Goal: Task Accomplishment & Management: Manage account settings

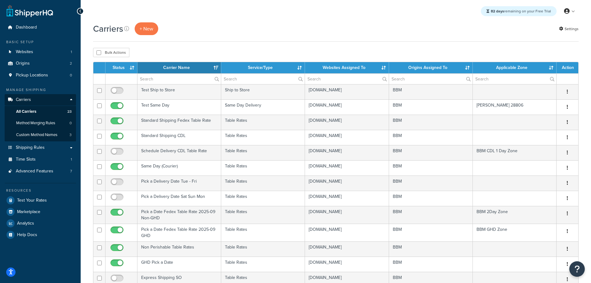
select select "15"
click at [32, 146] on span "Shipping Rules" at bounding box center [30, 147] width 29 height 5
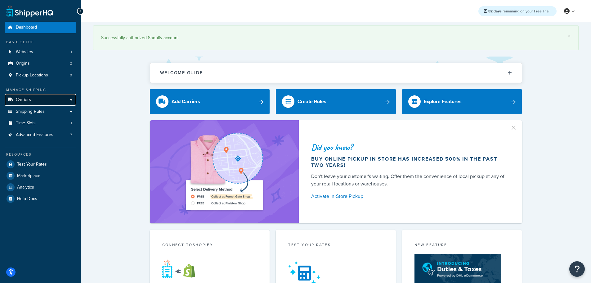
click at [27, 98] on span "Carriers" at bounding box center [23, 99] width 15 height 5
click at [35, 111] on span "Shipping Rules" at bounding box center [30, 111] width 29 height 5
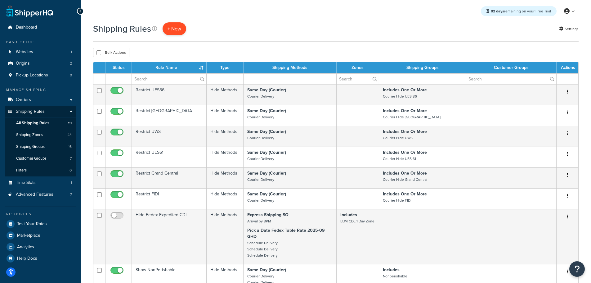
click at [173, 35] on p "+ New" at bounding box center [175, 28] width 24 height 13
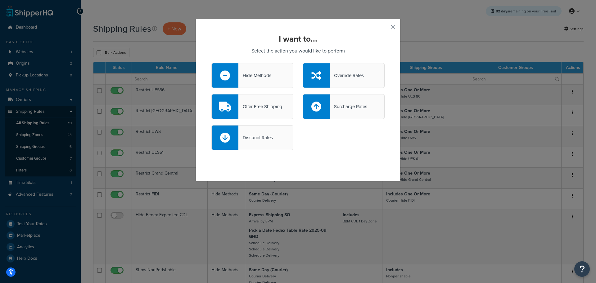
click at [234, 72] on div at bounding box center [225, 75] width 27 height 24
click at [0, 0] on input "Hide Methods" at bounding box center [0, 0] width 0 height 0
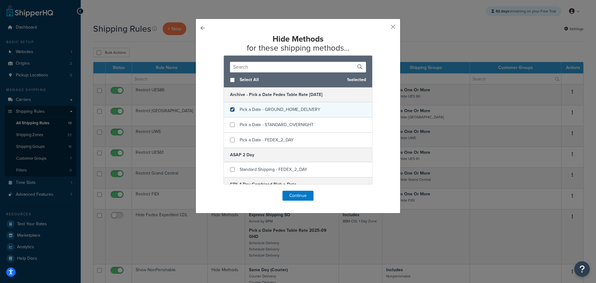
click at [230, 109] on input "checkbox" at bounding box center [232, 109] width 5 height 5
checkbox input "true"
click at [292, 195] on button "Continue" at bounding box center [297, 196] width 31 height 10
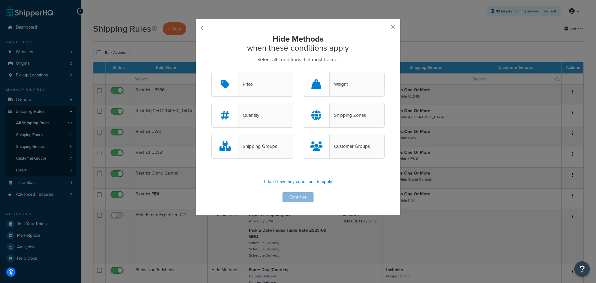
click at [338, 122] on div "Shipping Zones" at bounding box center [344, 115] width 82 height 25
click at [0, 0] on input "Shipping Zones" at bounding box center [0, 0] width 0 height 0
click at [300, 195] on button "Continue" at bounding box center [297, 197] width 31 height 10
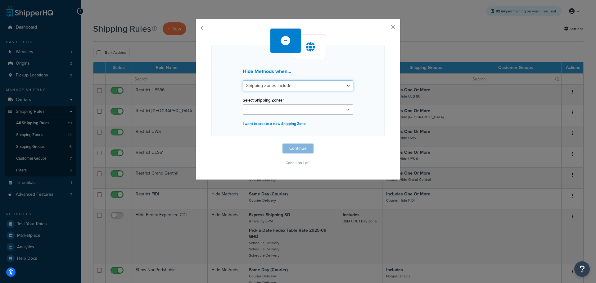
click at [299, 86] on select "Shipping Zones Include Shipping Zones Do Not Include" at bounding box center [298, 85] width 110 height 11
select select "exclude"
click at [243, 80] on select "Shipping Zones Include Shipping Zones Do Not Include" at bounding box center [298, 85] width 110 height 11
click at [262, 109] on input "Select Shipping Zones" at bounding box center [272, 109] width 55 height 7
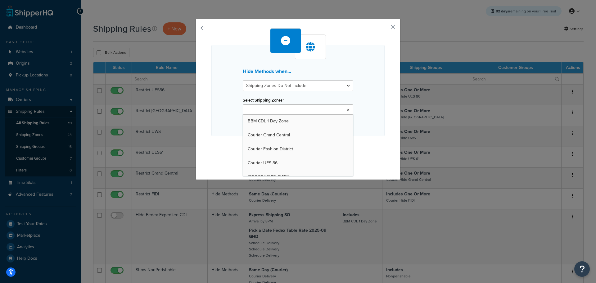
drag, startPoint x: 375, startPoint y: 142, endPoint x: 367, endPoint y: 146, distance: 8.4
click at [374, 143] on div "Hide Methods when... Shipping Zones Include Shipping Zones Do Not Include Selec…" at bounding box center [297, 97] width 173 height 139
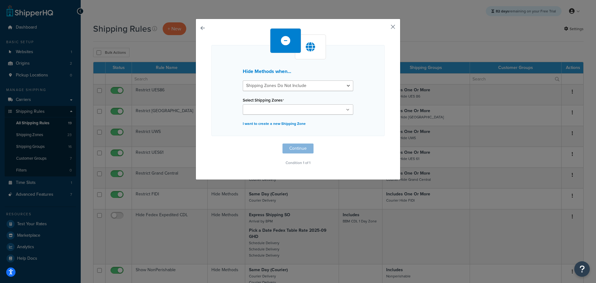
click at [384, 29] on button "button" at bounding box center [384, 29] width 2 height 2
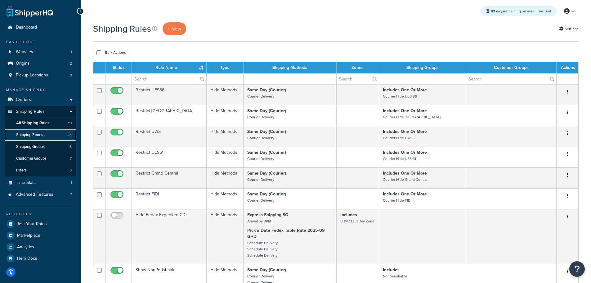
click at [38, 134] on span "Shipping Zones" at bounding box center [29, 134] width 27 height 5
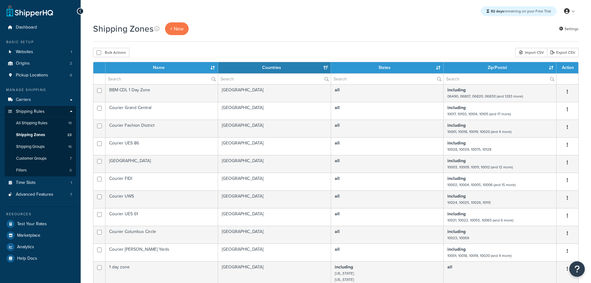
select select "15"
click at [179, 31] on span "+ New" at bounding box center [177, 28] width 14 height 7
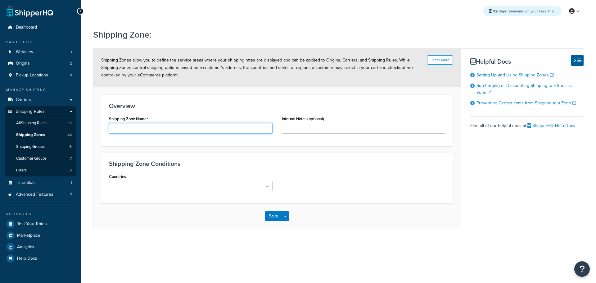
click at [150, 126] on input "Shipping Zone Name" at bounding box center [191, 128] width 164 height 11
type input "Allowed Sunday Delivery Zips"
click at [224, 187] on ul at bounding box center [191, 186] width 164 height 10
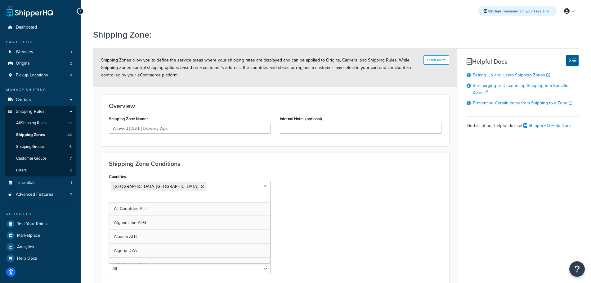
drag, startPoint x: 307, startPoint y: 196, endPoint x: 302, endPoint y: 200, distance: 7.1
click at [307, 196] on div "Countries United States USA All Countries ALL Afghanistan AFG Albania ALB Alger…" at bounding box center [275, 225] width 342 height 106
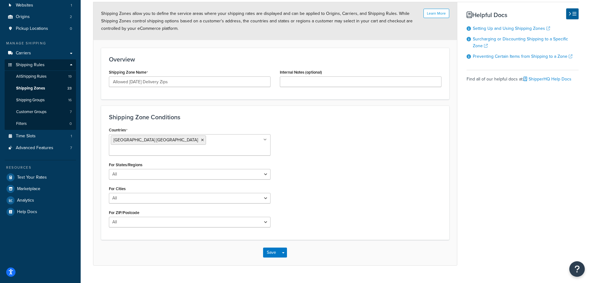
scroll to position [51, 0]
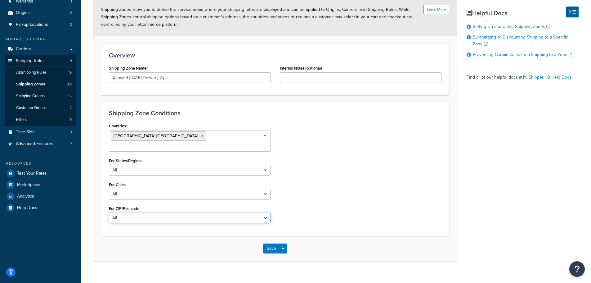
click at [161, 213] on select "All Including Excluding" at bounding box center [190, 218] width 162 height 11
select select "including"
click at [109, 213] on select "All Including Excluding" at bounding box center [190, 218] width 162 height 11
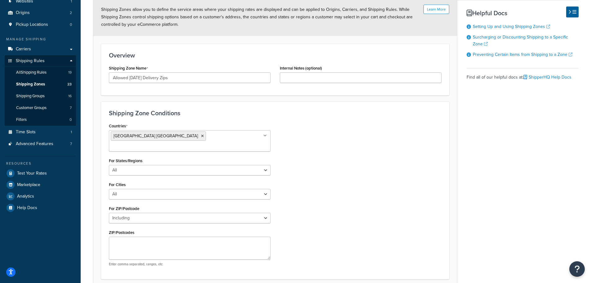
click at [301, 190] on div "Countries United States USA All Countries ALL Afghanistan AFG Albania ALB Alger…" at bounding box center [275, 196] width 342 height 150
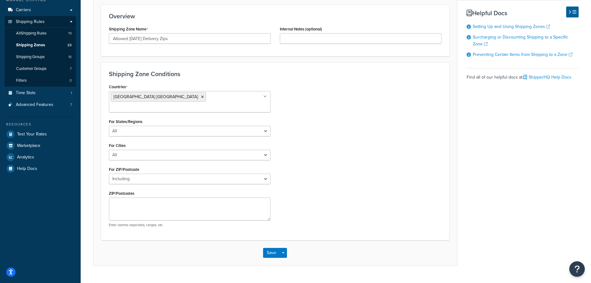
scroll to position [94, 0]
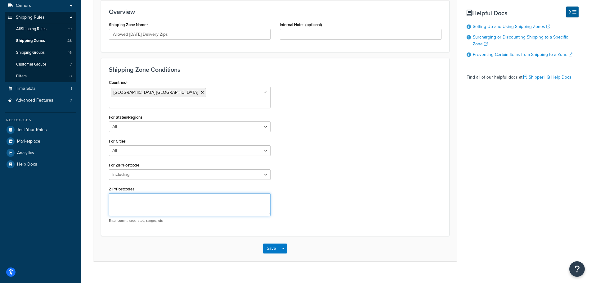
click at [154, 193] on textarea "ZIP/Postcodes" at bounding box center [190, 204] width 162 height 23
paste textarea "01201,01202,01203,01220,01222,01224,01225,01226,01227,01229,01230,01236,01237,0…"
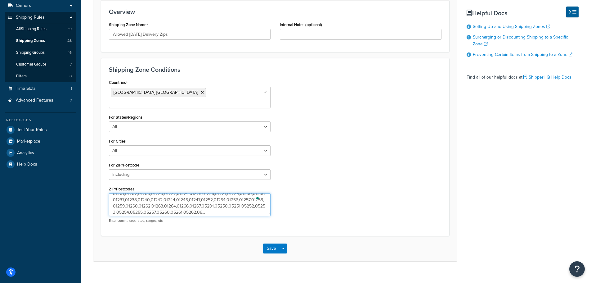
scroll to position [5, 0]
type textarea "01201,01202,01203,01220,01222,01224,01225,01226,01227,01229,01230,01236,01237,0…"
click at [203, 194] on textarea "01201,01202,01203,01220,01222,01224,01225,01226,01227,01229,01230,01236,01237,0…" at bounding box center [190, 204] width 162 height 23
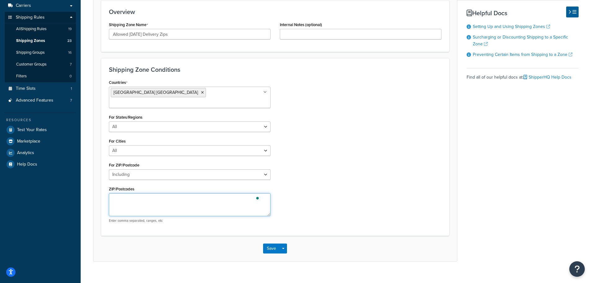
scroll to position [0, 0]
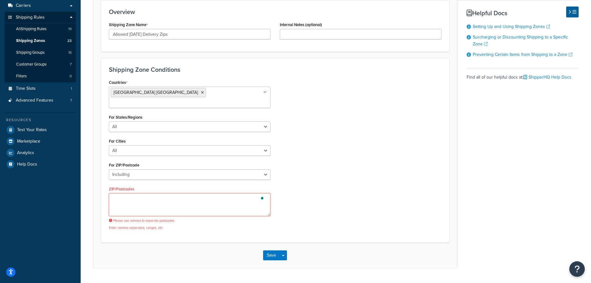
paste textarea "'01201,01202,01203,01220,01222,01224,01225,01226,01227,01229,01230,01236,01237,…"
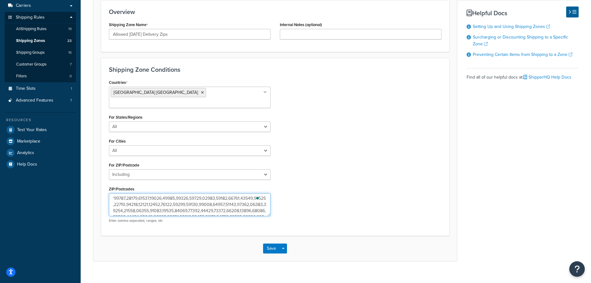
click at [114, 193] on textarea "ZIP/Postcodes" at bounding box center [190, 204] width 162 height 23
type textarea "01201,01202,01203,01220,01222,01224,01225,01226,01227,01229,01230,01236,01237,0…"
click at [268, 243] on button "Save" at bounding box center [271, 248] width 17 height 10
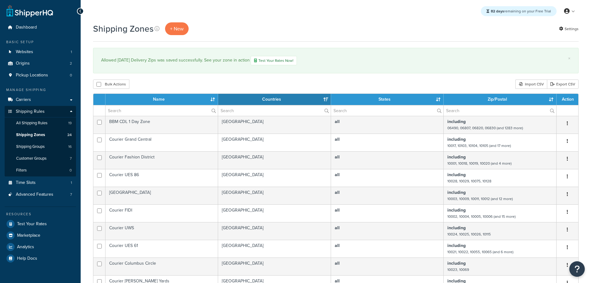
select select "15"
click at [23, 100] on span "Carriers" at bounding box center [23, 99] width 15 height 5
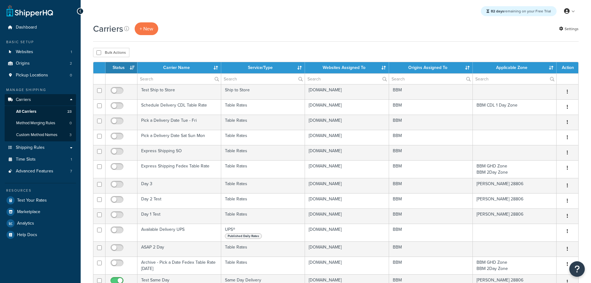
select select "15"
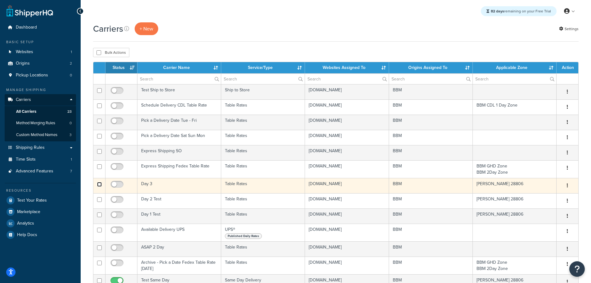
click at [99, 184] on input "checkbox" at bounding box center [99, 184] width 5 height 5
checkbox input "true"
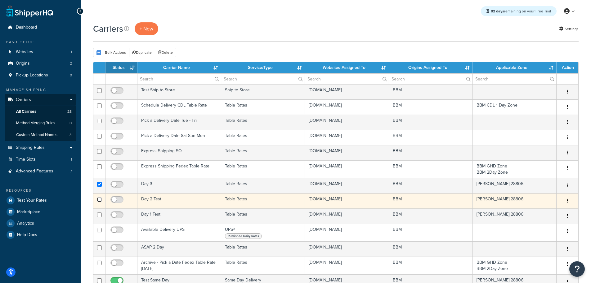
click at [100, 200] on input "checkbox" at bounding box center [99, 199] width 5 height 5
checkbox input "true"
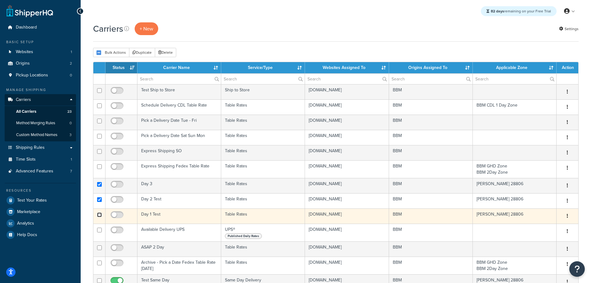
click at [99, 215] on input "checkbox" at bounding box center [99, 214] width 5 height 5
checkbox input "true"
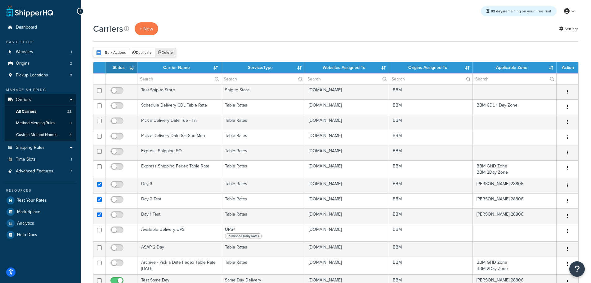
click at [168, 53] on button "Delete" at bounding box center [165, 52] width 21 height 9
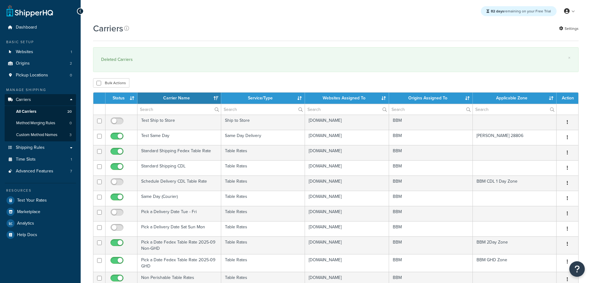
select select "15"
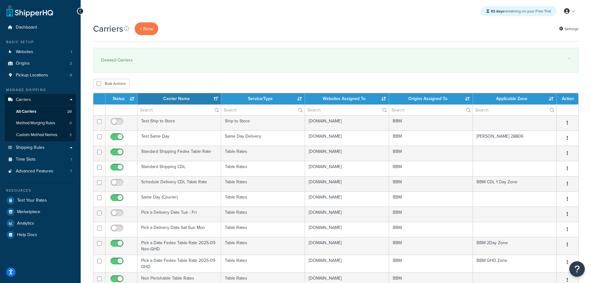
click at [121, 100] on th "Status" at bounding box center [121, 98] width 32 height 11
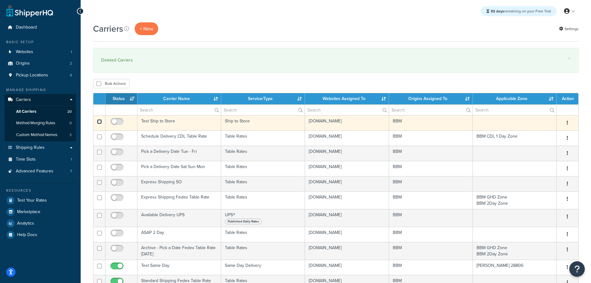
click at [101, 123] on input "checkbox" at bounding box center [99, 121] width 5 height 5
checkbox input "true"
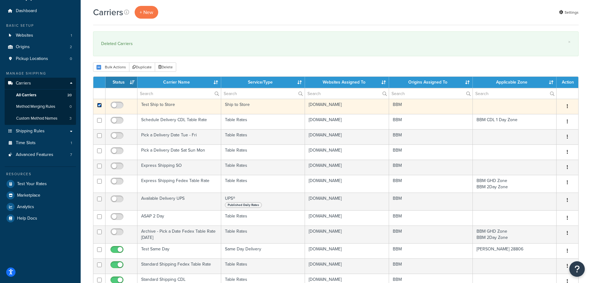
scroll to position [31, 0]
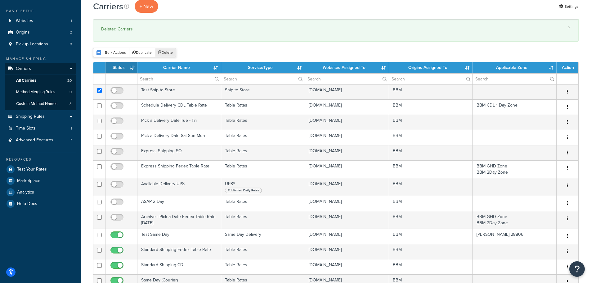
click at [165, 53] on button "Delete" at bounding box center [165, 52] width 21 height 9
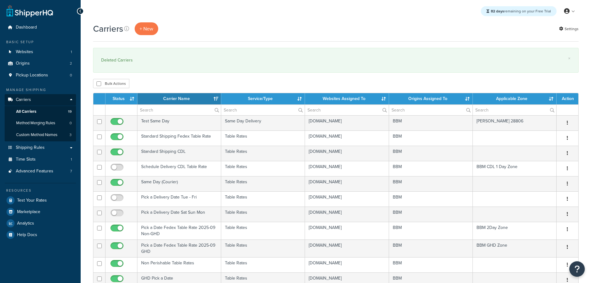
select select "15"
click at [124, 101] on th "Status" at bounding box center [121, 98] width 32 height 11
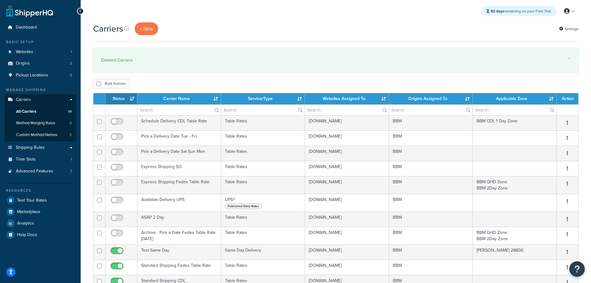
click at [124, 101] on th "Status" at bounding box center [121, 98] width 32 height 11
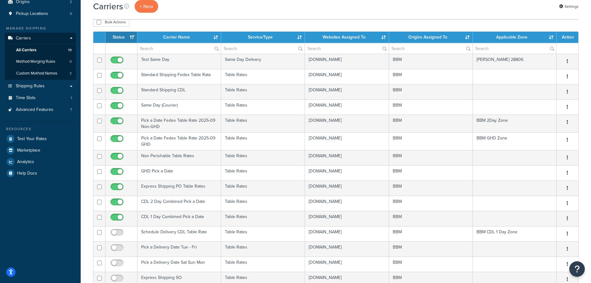
scroll to position [62, 0]
